Goal: Information Seeking & Learning: Learn about a topic

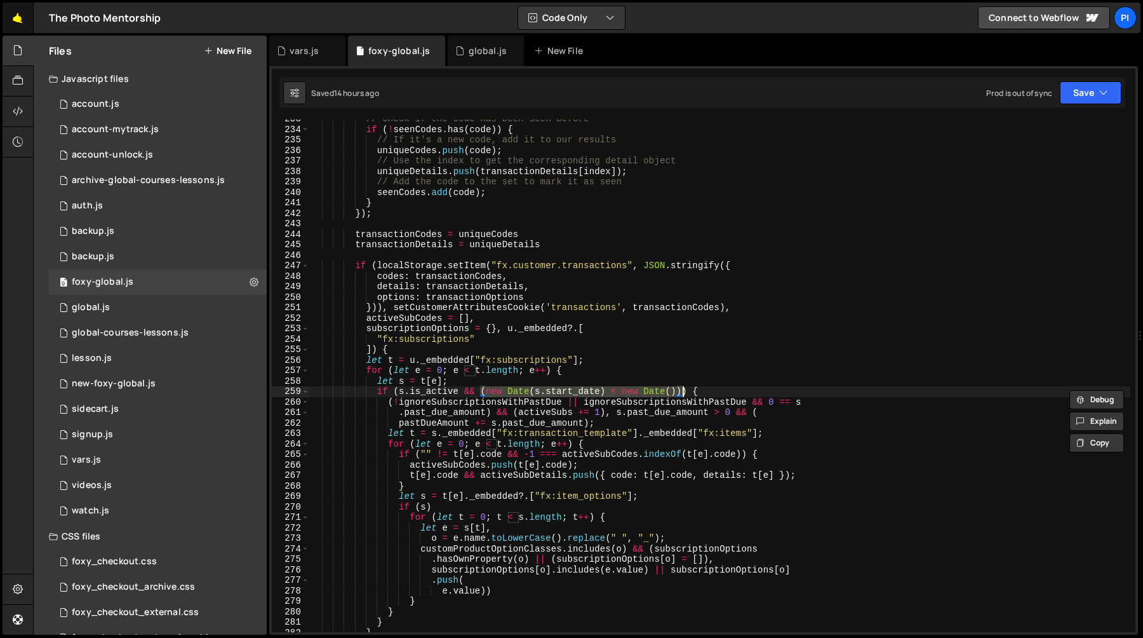
scroll to position [659, 0]
click at [17, 24] on link "🤙" at bounding box center [18, 18] width 31 height 30
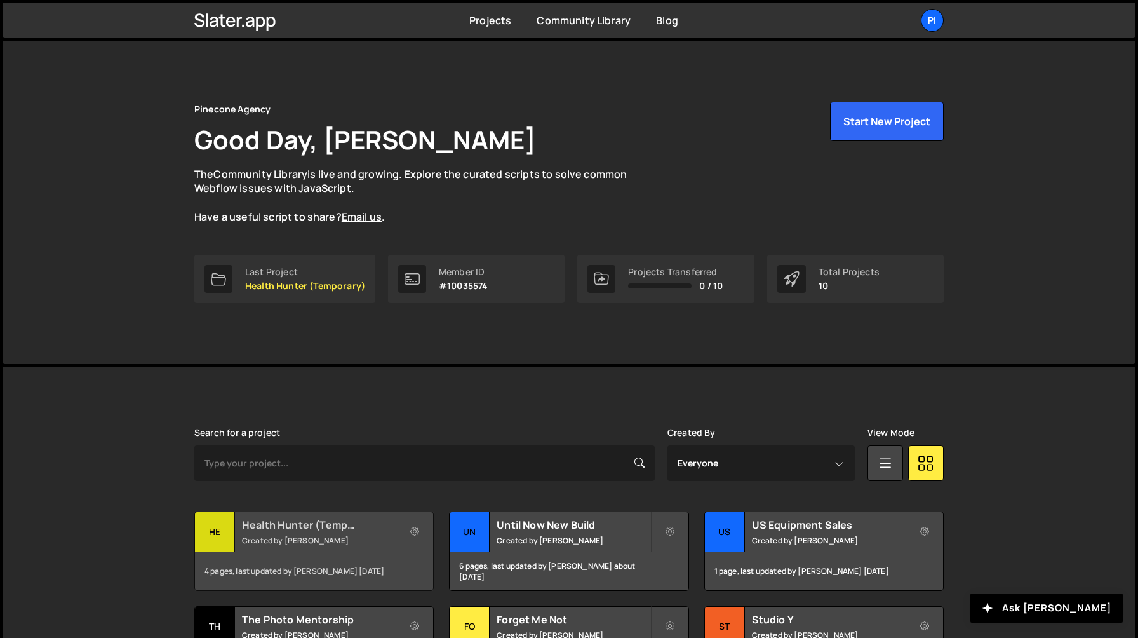
click at [310, 537] on small "Created by Richard Burles" at bounding box center [318, 540] width 153 height 11
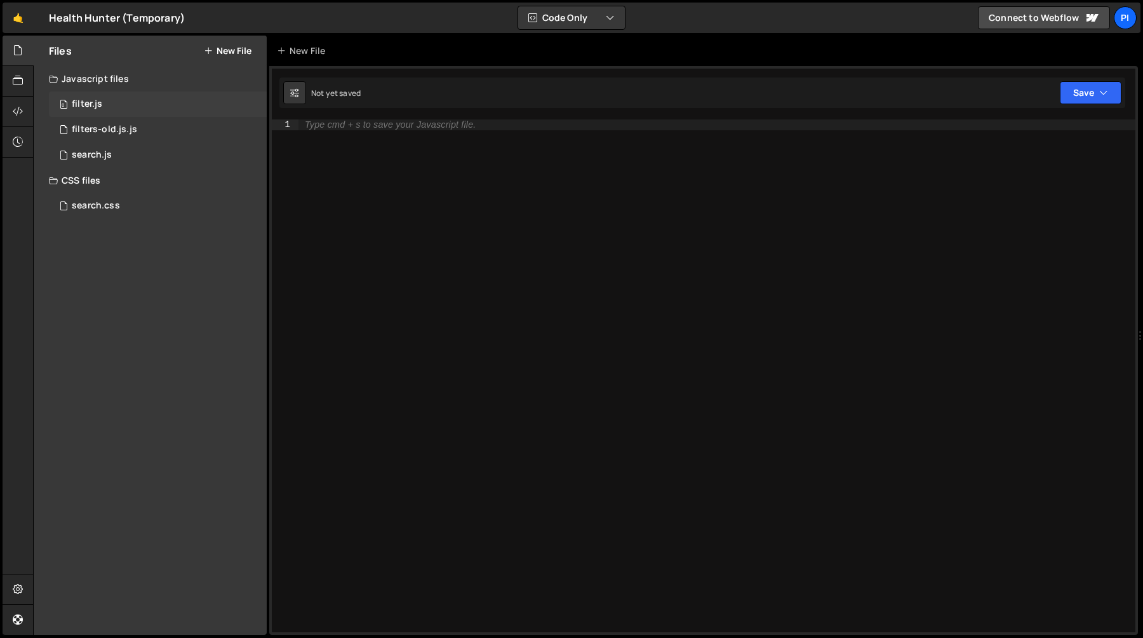
click at [124, 102] on div "0 filter.js 0" at bounding box center [158, 103] width 218 height 25
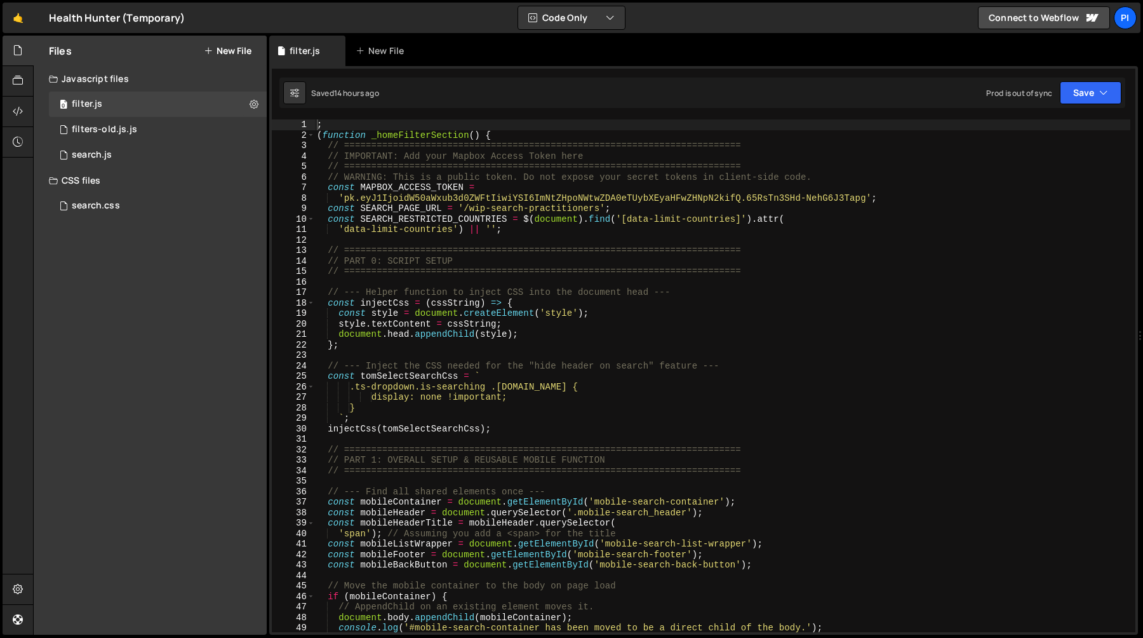
type textarea "const style = document.createElement('style');"
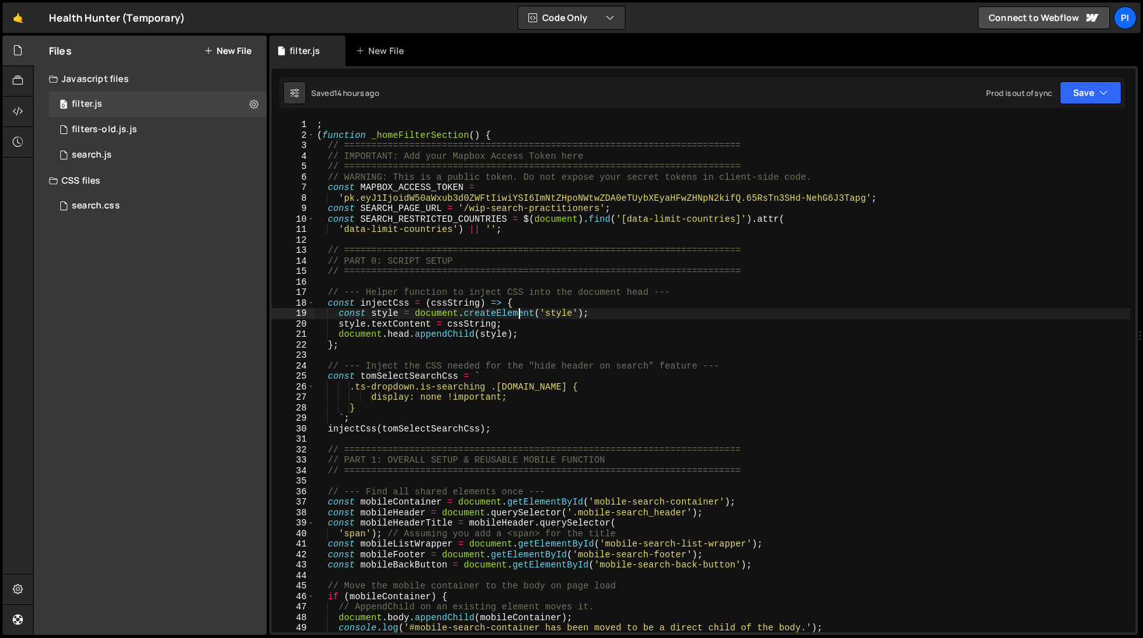
click at [520, 312] on div "; ( function _homeFilterSection ( ) { // ======================================…" at bounding box center [722, 386] width 816 height 534
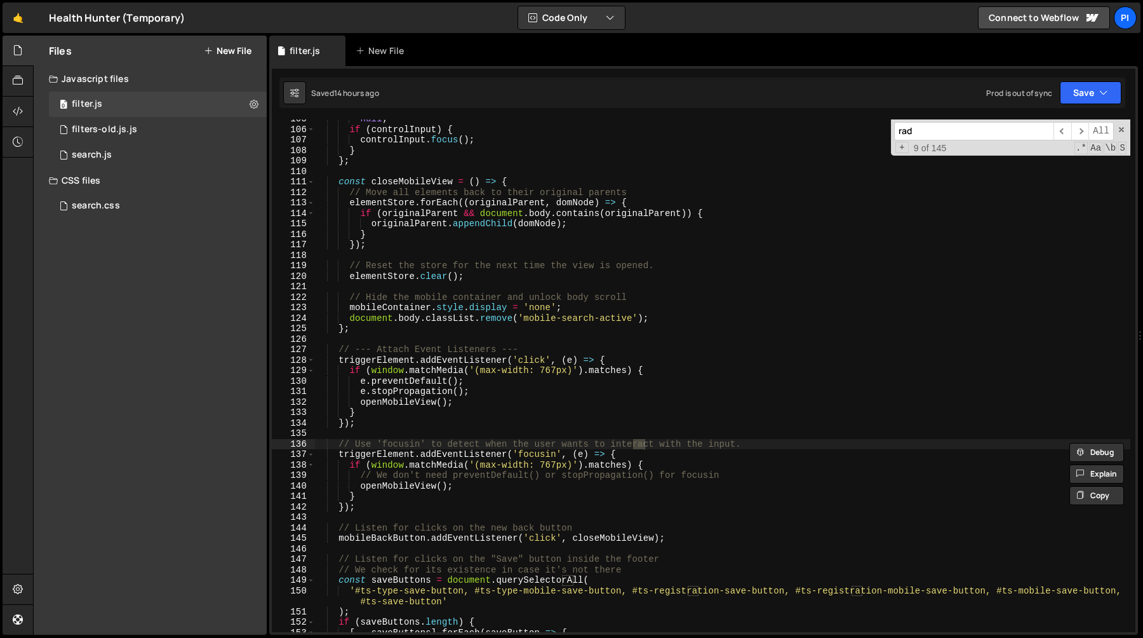
scroll to position [3590, 0]
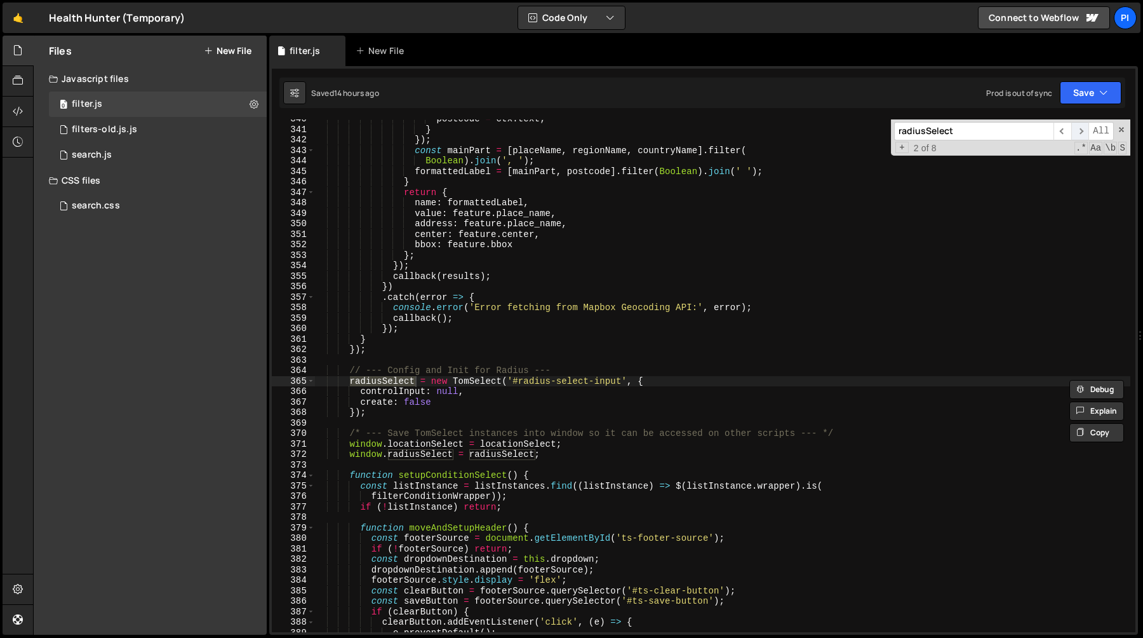
type input "radiusSelect"
click at [1084, 133] on span "​" at bounding box center [1081, 131] width 18 height 18
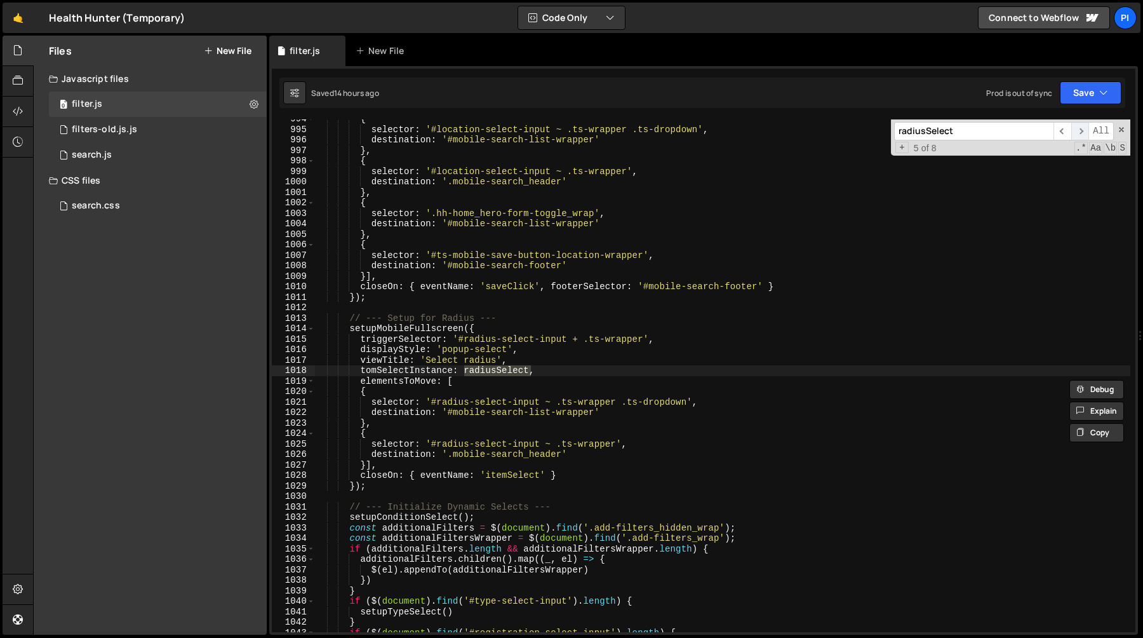
click at [1084, 133] on span "​" at bounding box center [1081, 131] width 18 height 18
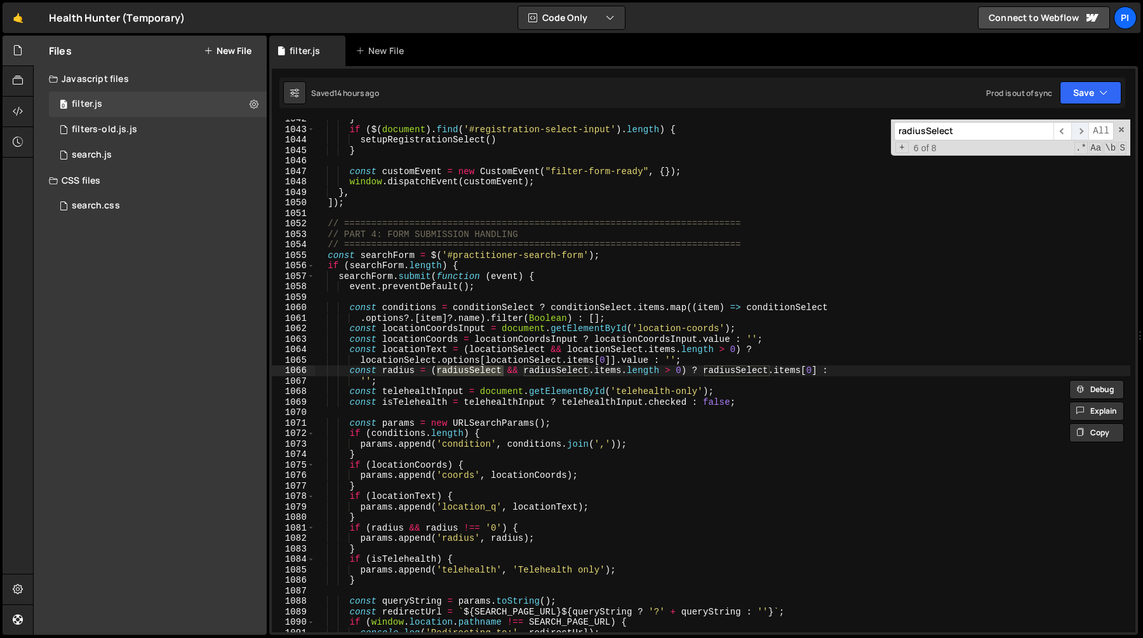
click at [1084, 133] on span "​" at bounding box center [1081, 131] width 18 height 18
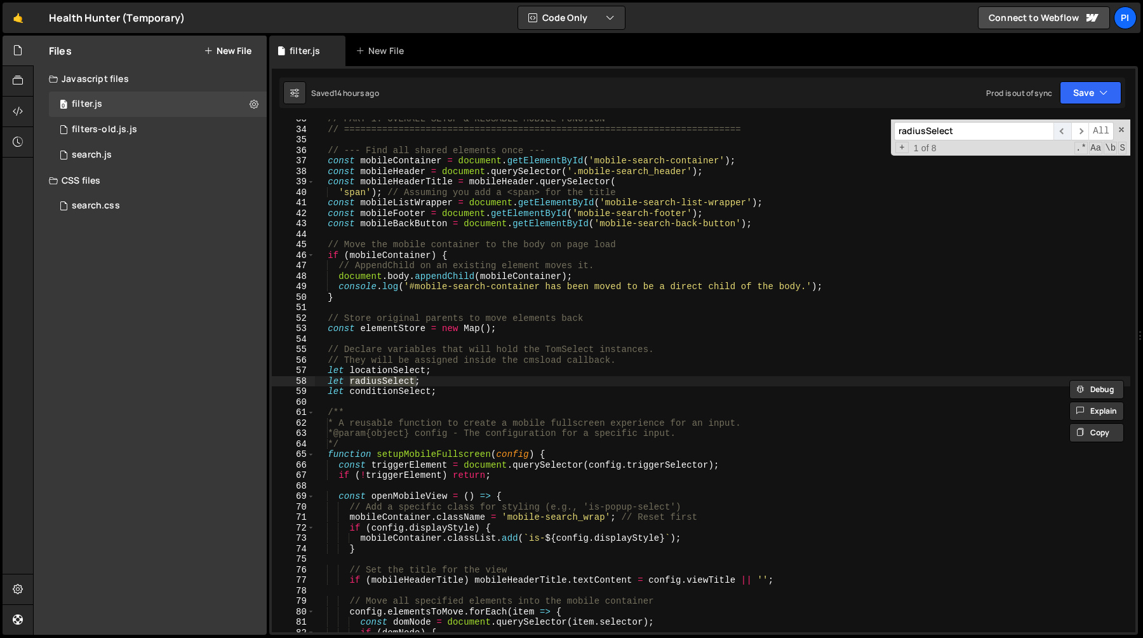
click at [1066, 133] on span "​" at bounding box center [1063, 131] width 18 height 18
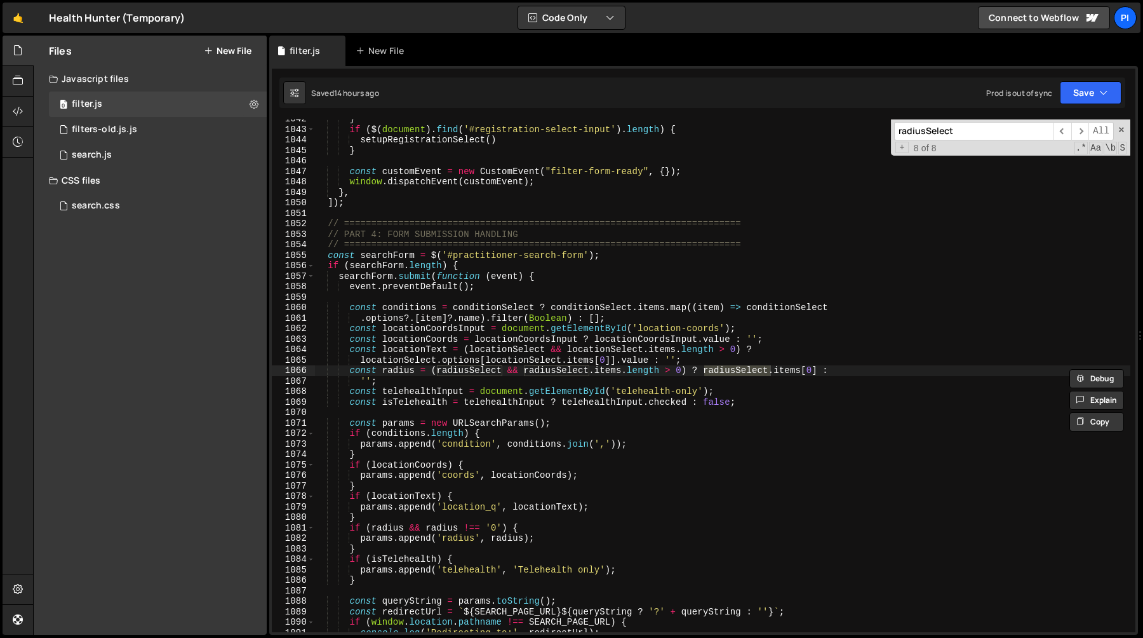
click at [947, 138] on input "radiusSelect" at bounding box center [973, 131] width 159 height 18
click at [136, 163] on div "0 search.js 0" at bounding box center [158, 154] width 218 height 25
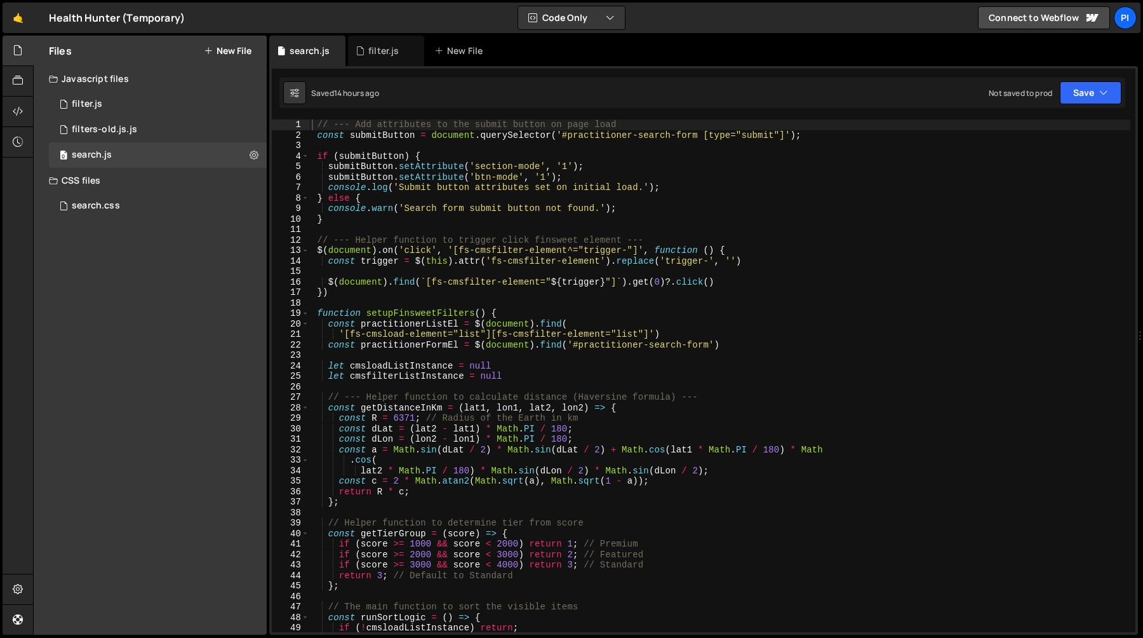
type textarea "}"
click at [642, 217] on div "// --- Add attributes to the submit button on page load const submitButton = do…" at bounding box center [719, 386] width 821 height 534
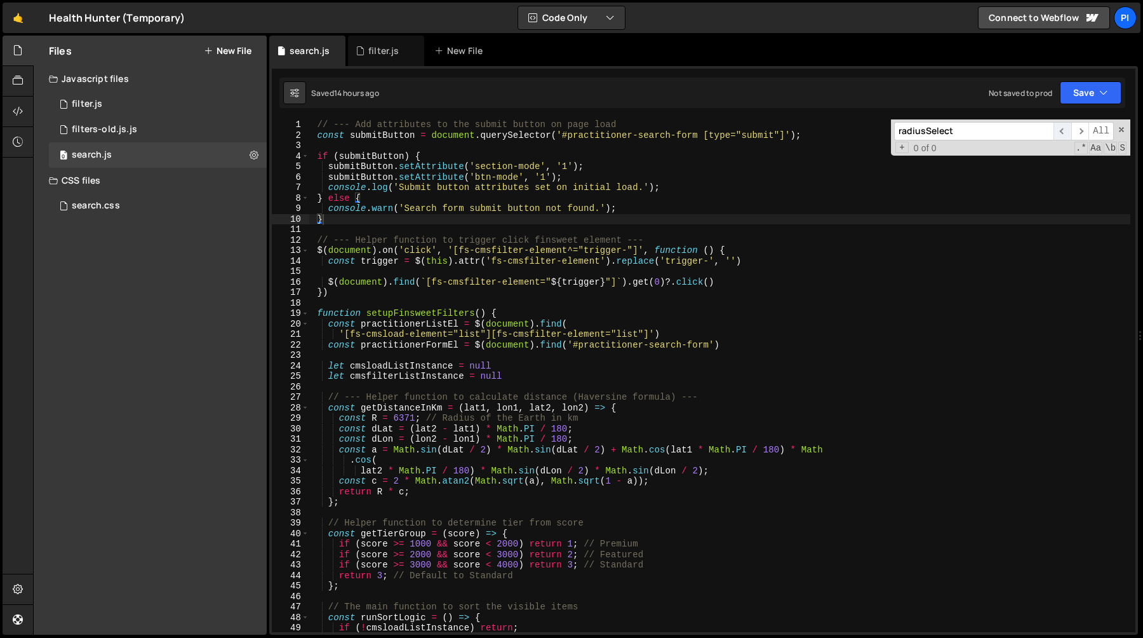
scroll to position [3024, 0]
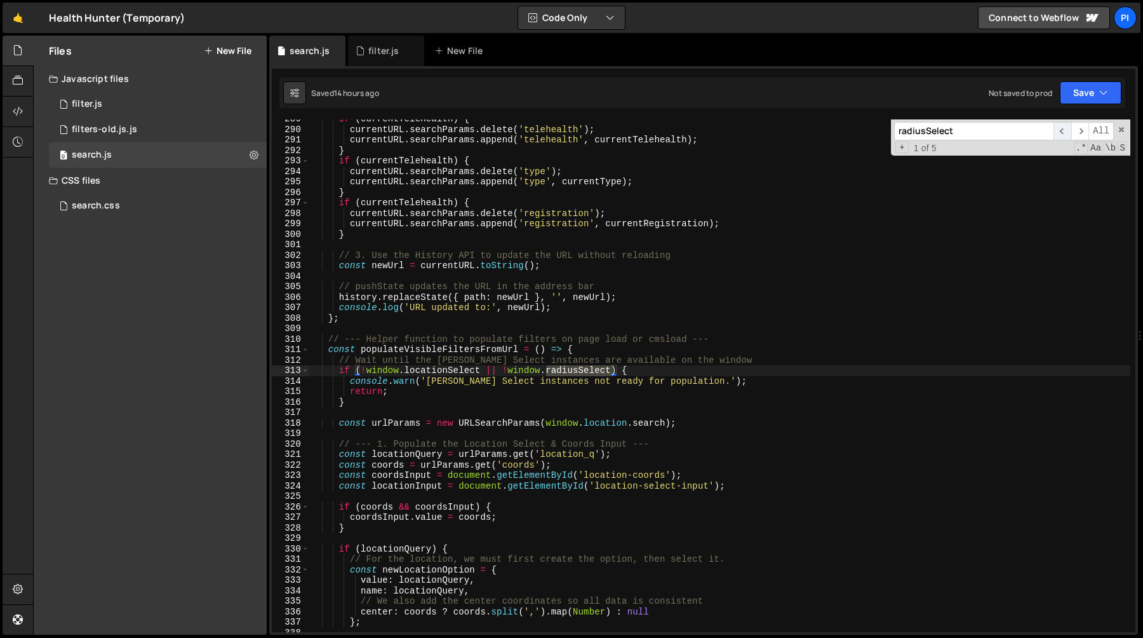
type input "radiusSelect"
click at [1063, 133] on span "​" at bounding box center [1063, 131] width 18 height 18
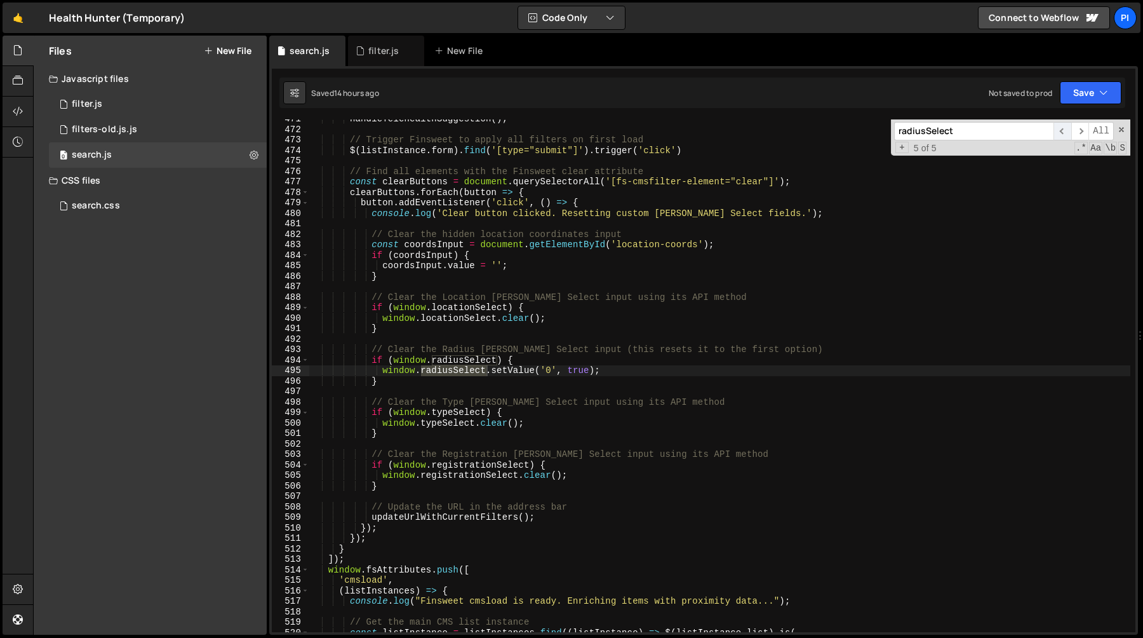
scroll to position [4931, 0]
click at [1063, 134] on span "​" at bounding box center [1063, 131] width 18 height 18
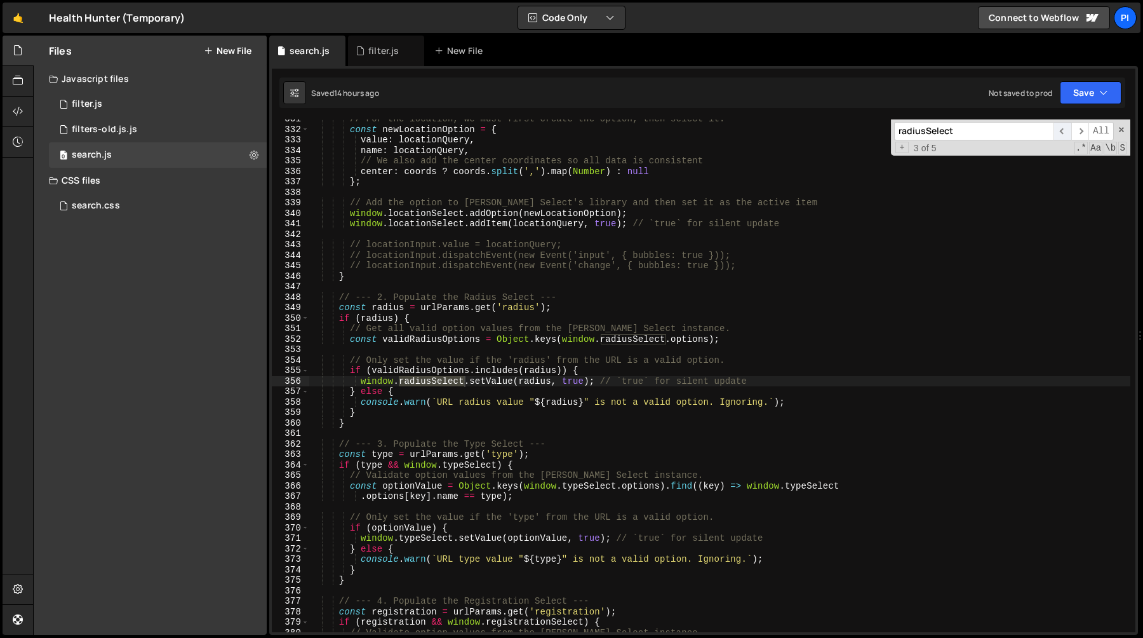
click at [1063, 134] on span "​" at bounding box center [1063, 131] width 18 height 18
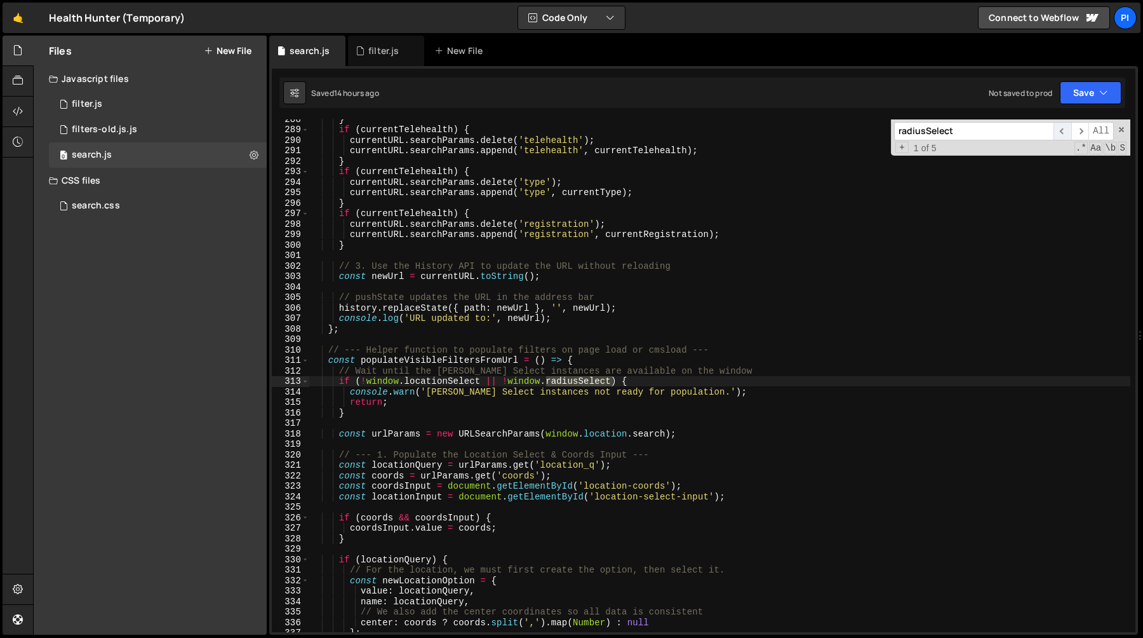
scroll to position [3013, 0]
